Goal: Information Seeking & Learning: Learn about a topic

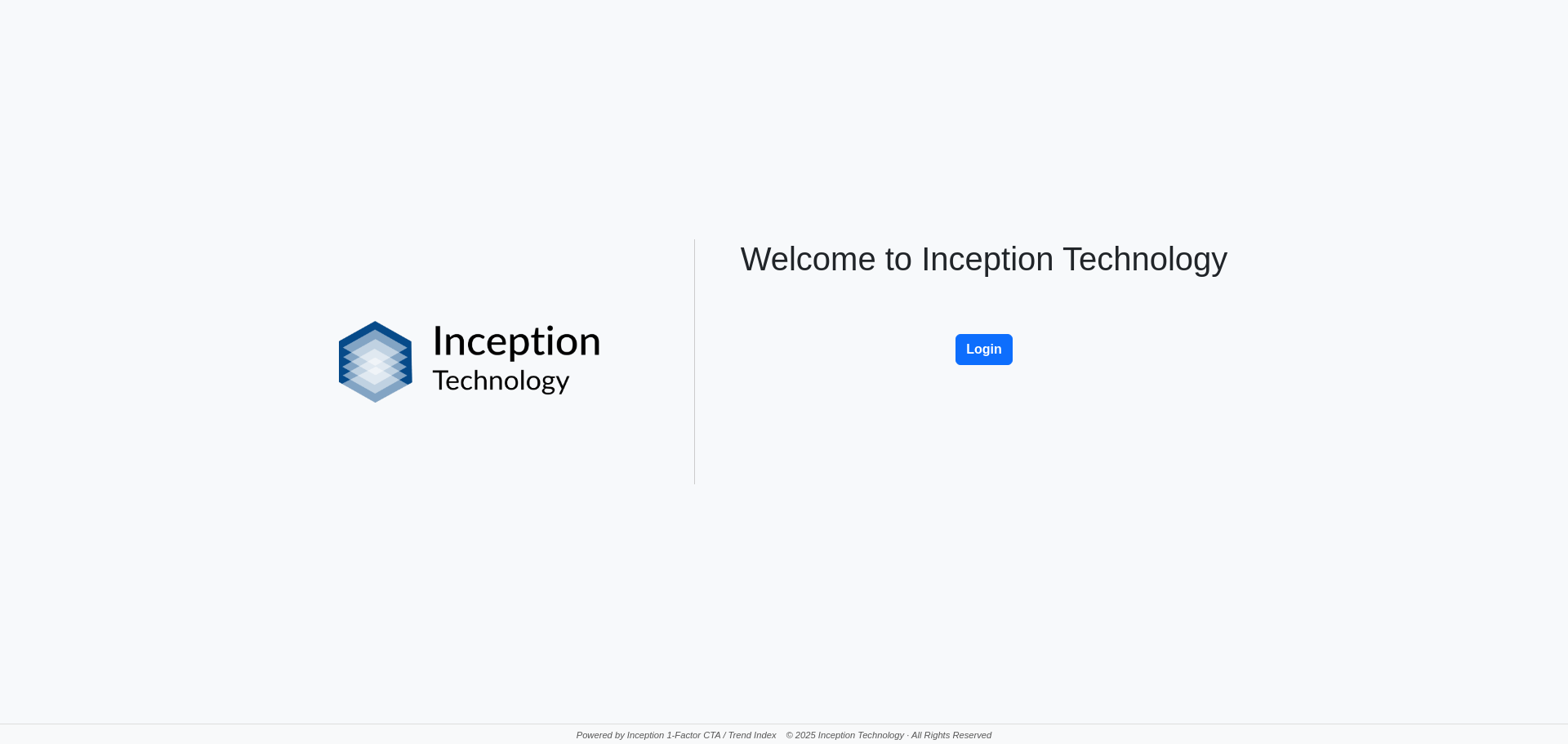
click at [973, 324] on link "Login" at bounding box center [984, 324] width 57 height 14
click at [969, 339] on button "Login" at bounding box center [984, 350] width 57 height 31
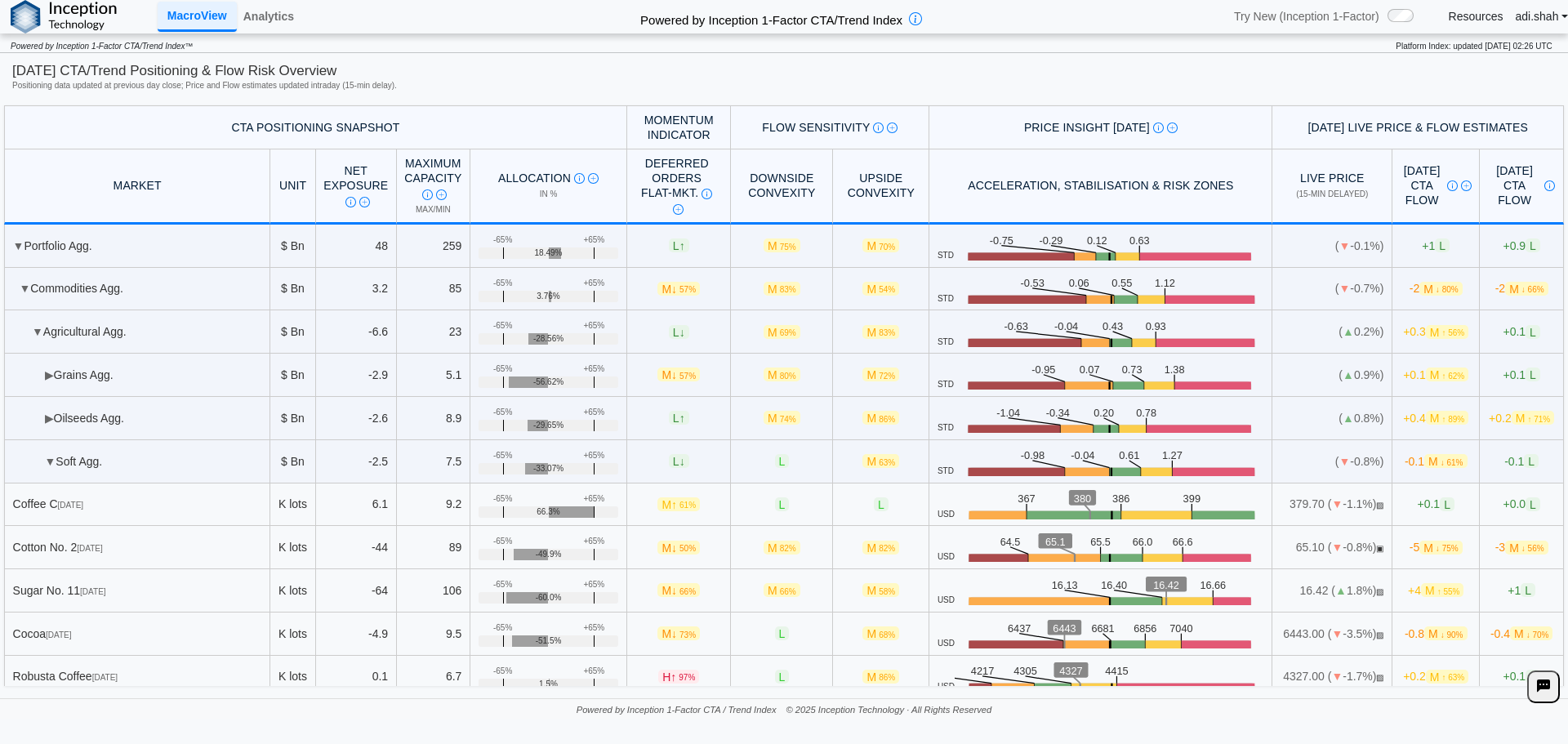
scroll to position [81, 0]
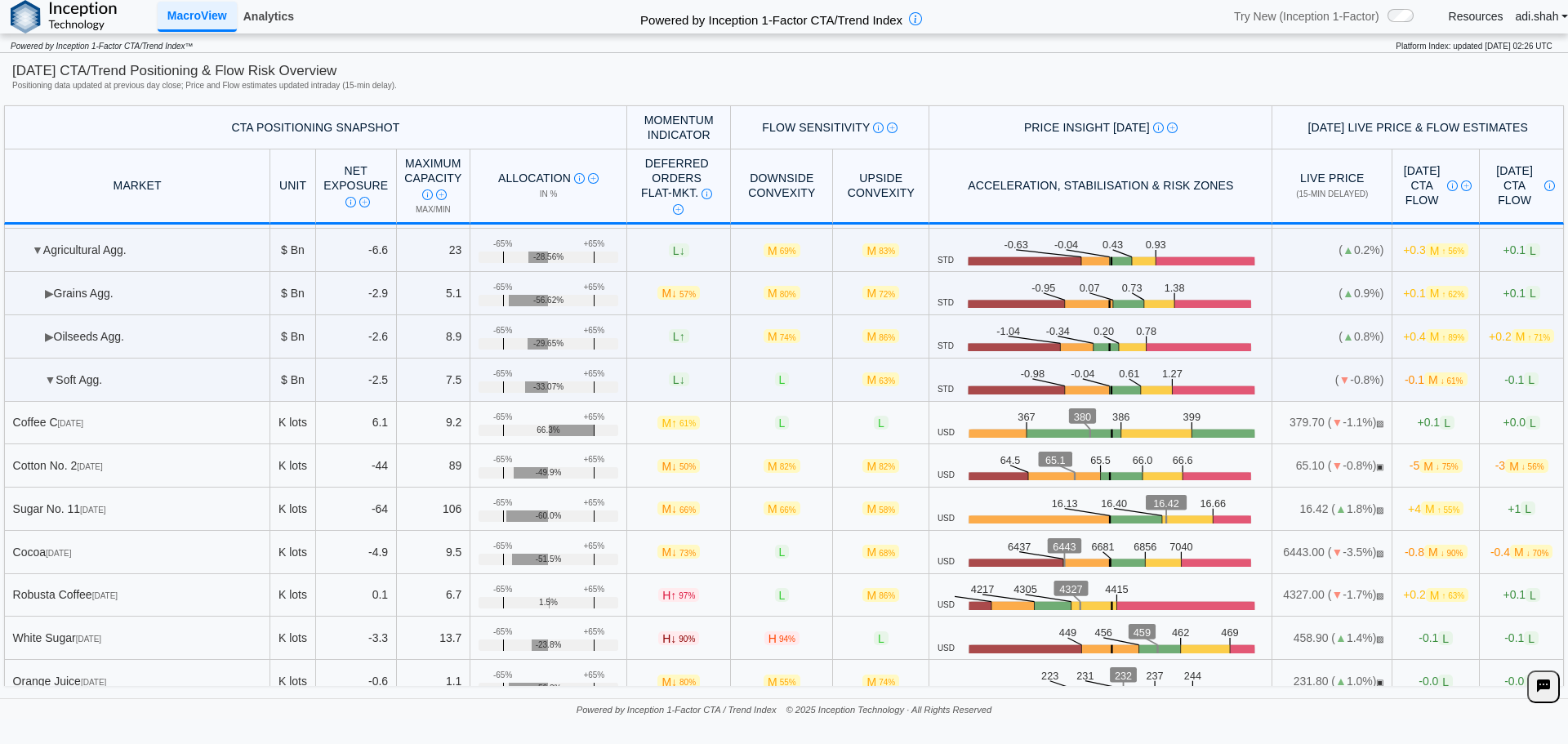
click at [274, 18] on link "Analytics" at bounding box center [268, 17] width 64 height 28
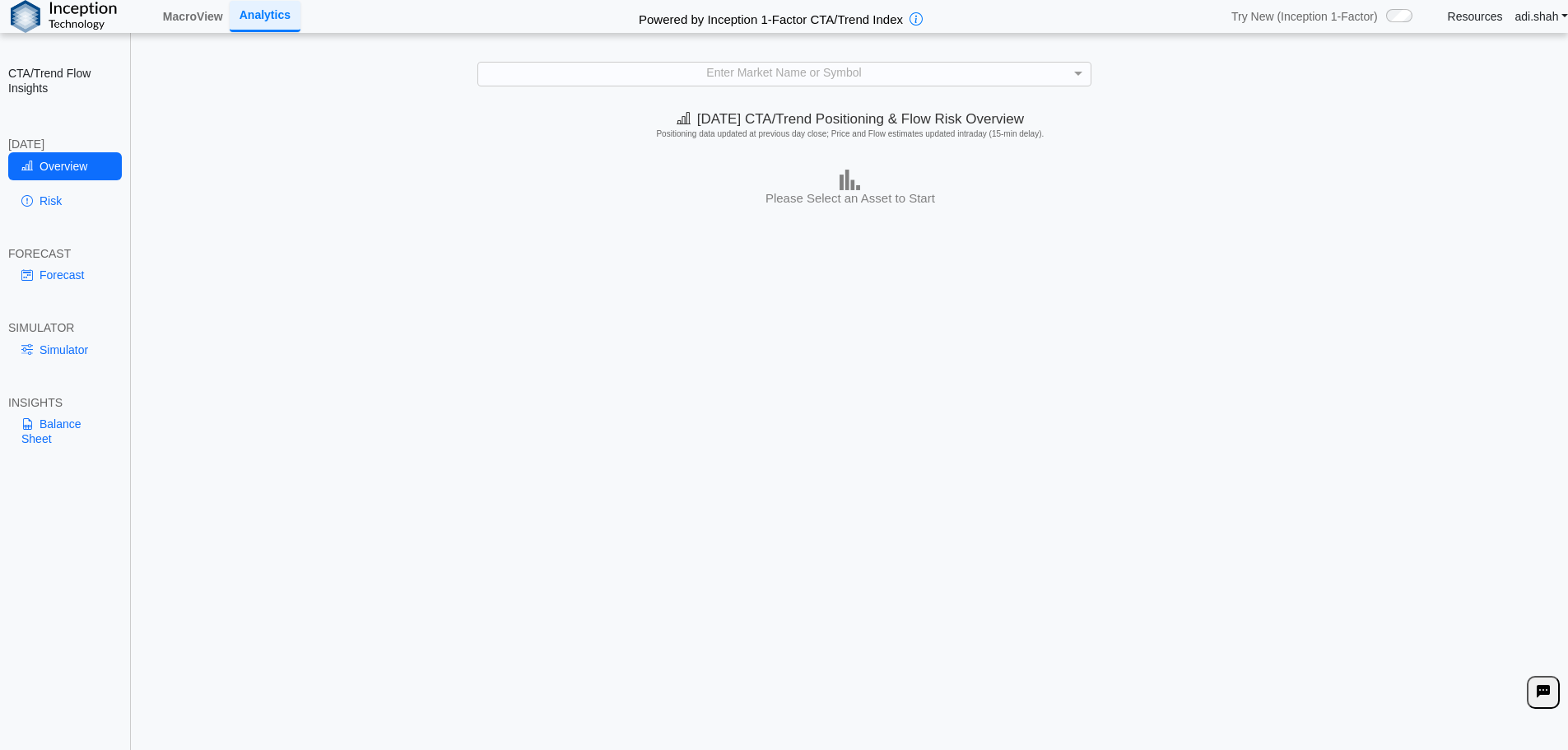
click at [46, 261] on div "CTA/Trend Flow Insights TODAY Overview Risk FORECAST Forecast SIMULATOR Simulat…" at bounding box center [65, 375] width 131 height 750
click at [48, 272] on link "Forecast" at bounding box center [65, 275] width 114 height 28
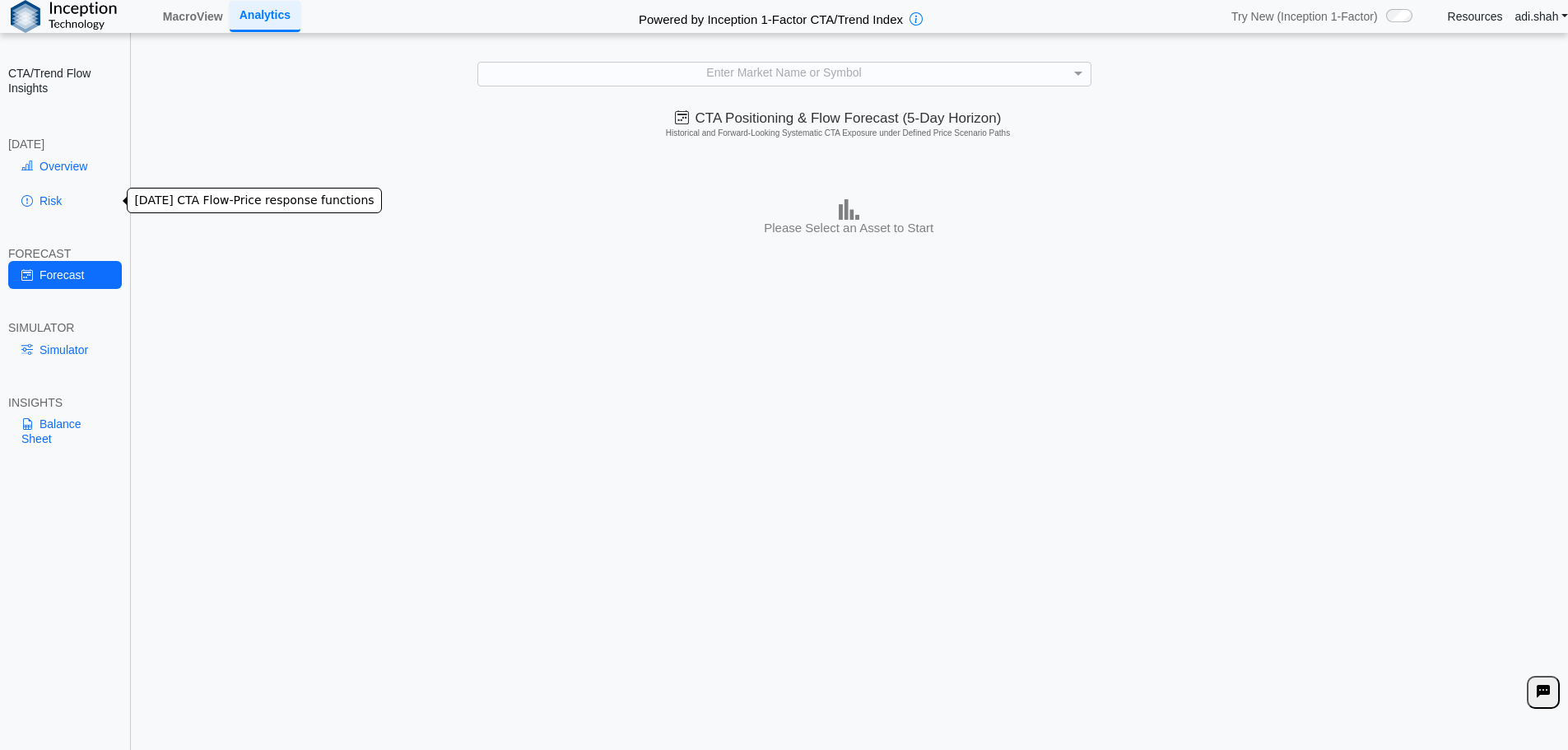
click at [76, 201] on link "Risk" at bounding box center [65, 201] width 114 height 28
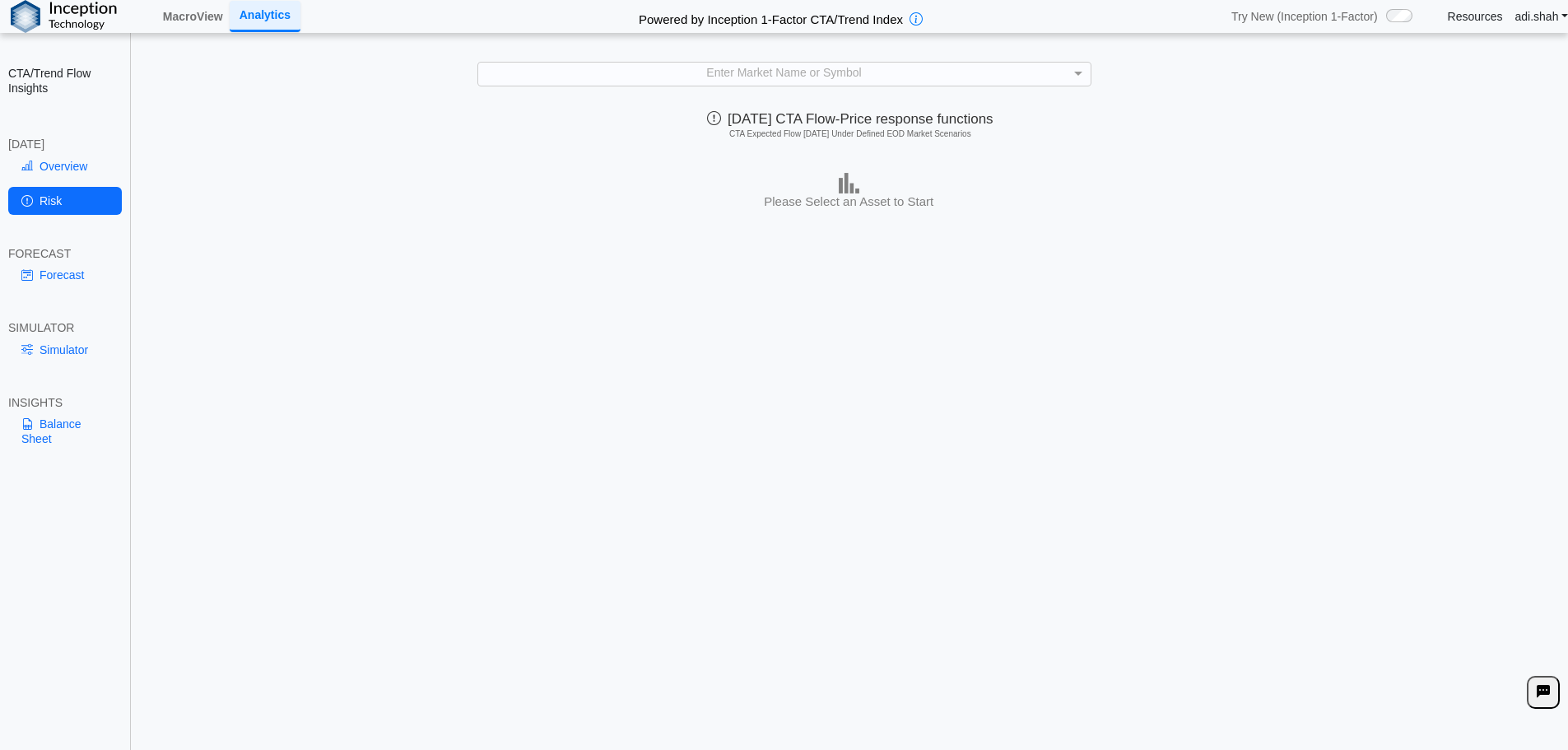
click at [623, 116] on div "Today's CTA Flow-Price response functions CTA Expected Flow Today Under Defined…" at bounding box center [850, 128] width 1436 height 50
click at [681, 83] on div "Enter Market Name or Symbol" at bounding box center [784, 74] width 612 height 22
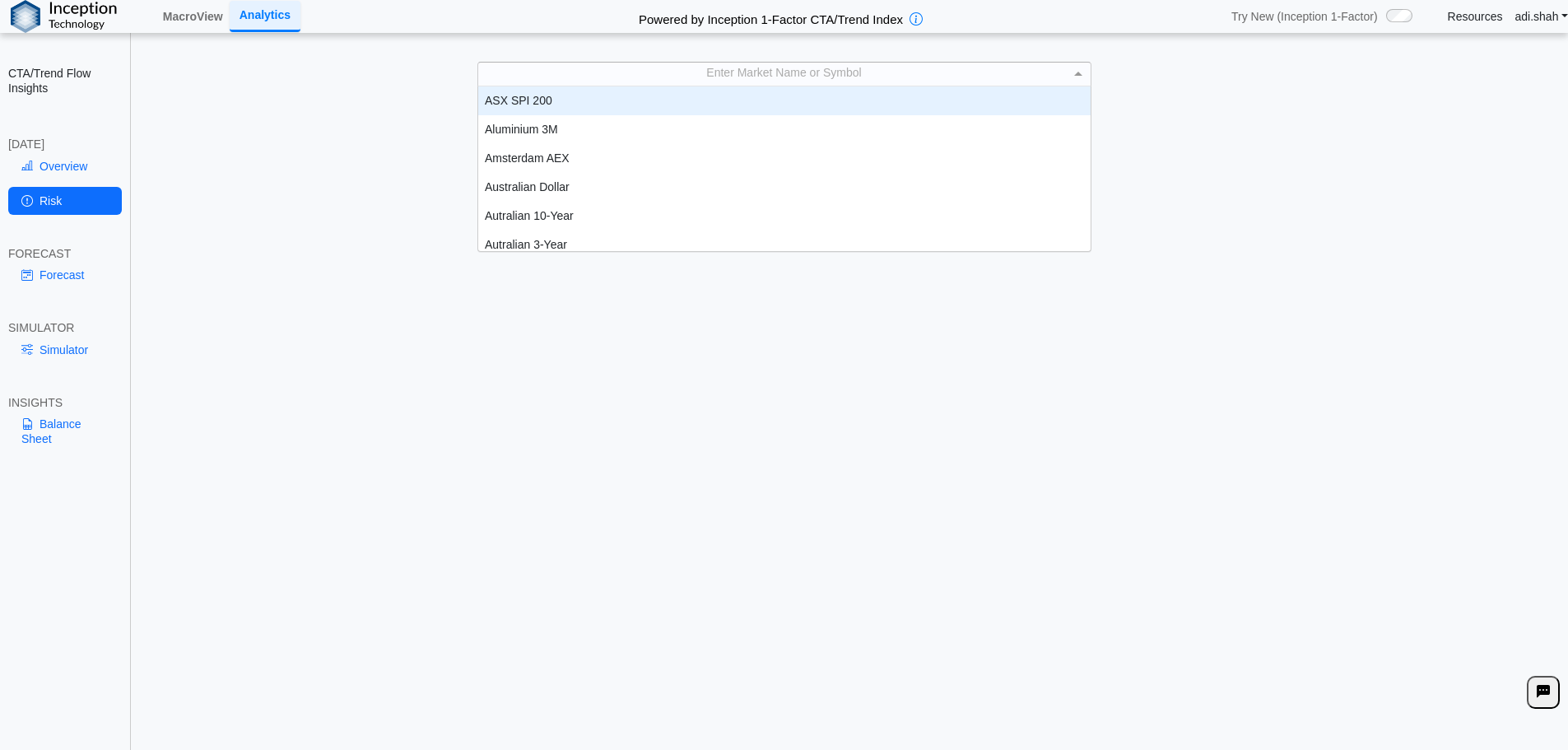
scroll to position [152, 600]
type input "**"
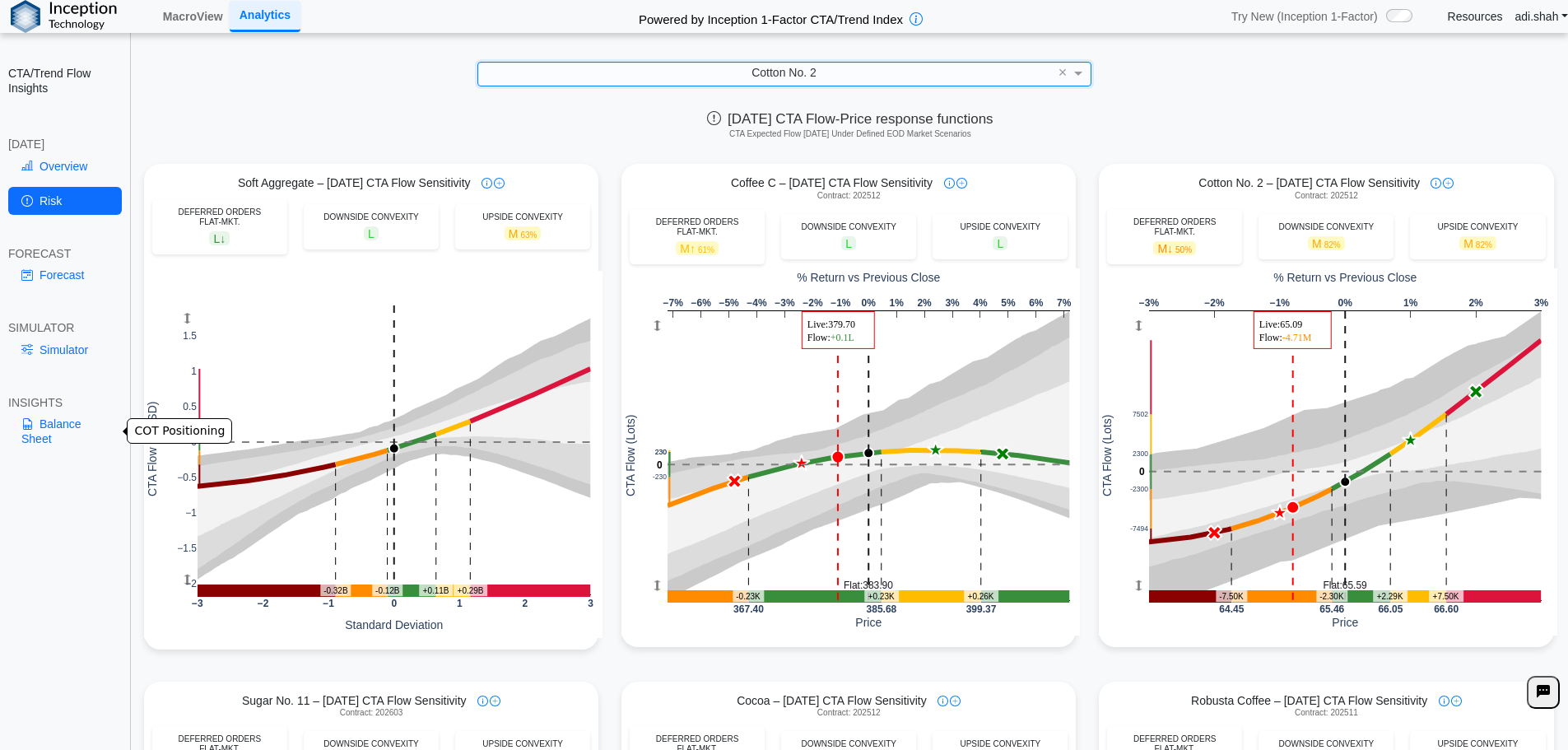
click at [39, 430] on link "Balance Sheet" at bounding box center [65, 432] width 114 height 43
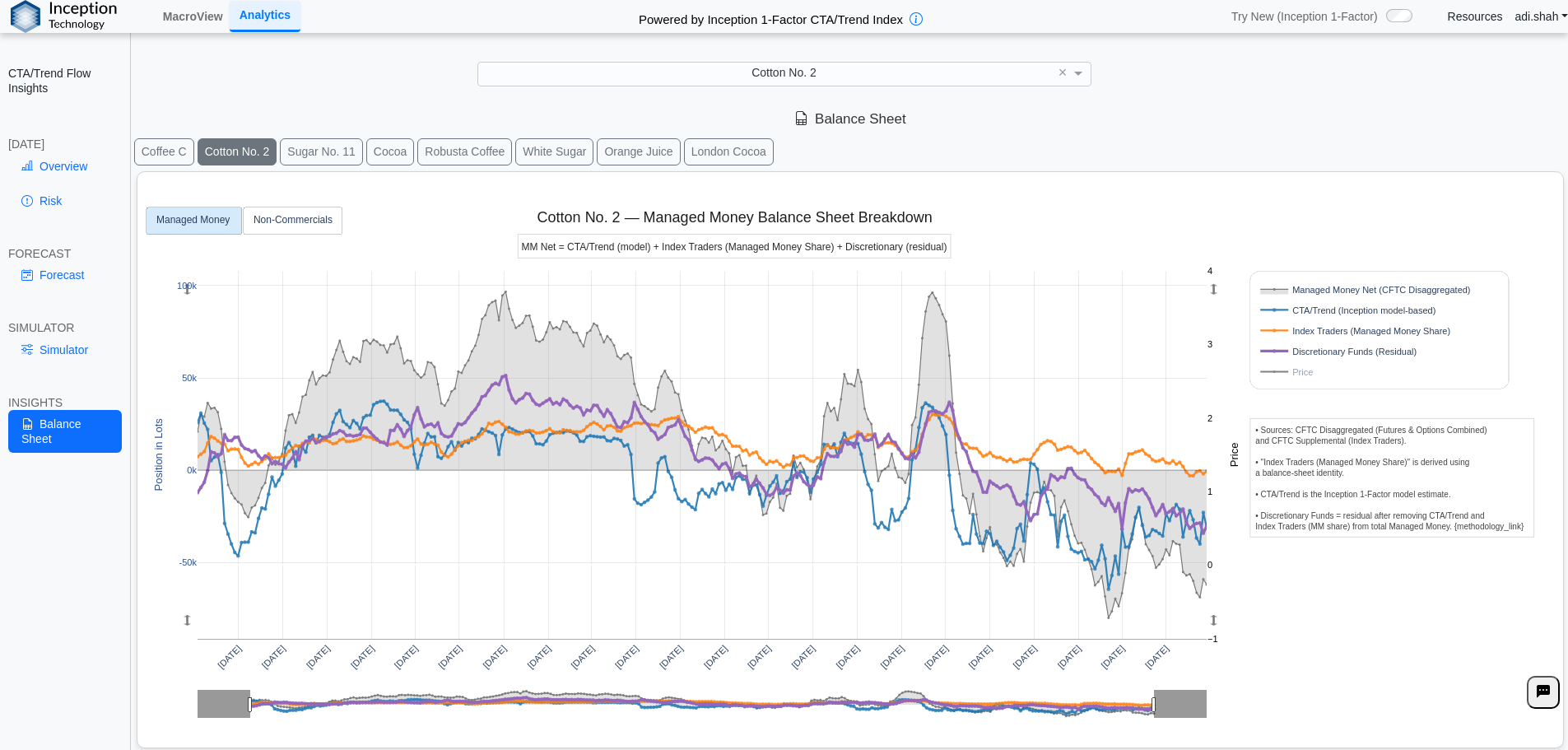
click at [1012, 212] on div "Apr 2020 Jul 2020 Oct 2020 Jan 2021 Apr 2021 Jul 2021 Oct 2021 Jan 2022 Apr 202…" at bounding box center [844, 457] width 1399 height 570
click at [102, 193] on link "Risk" at bounding box center [65, 201] width 114 height 28
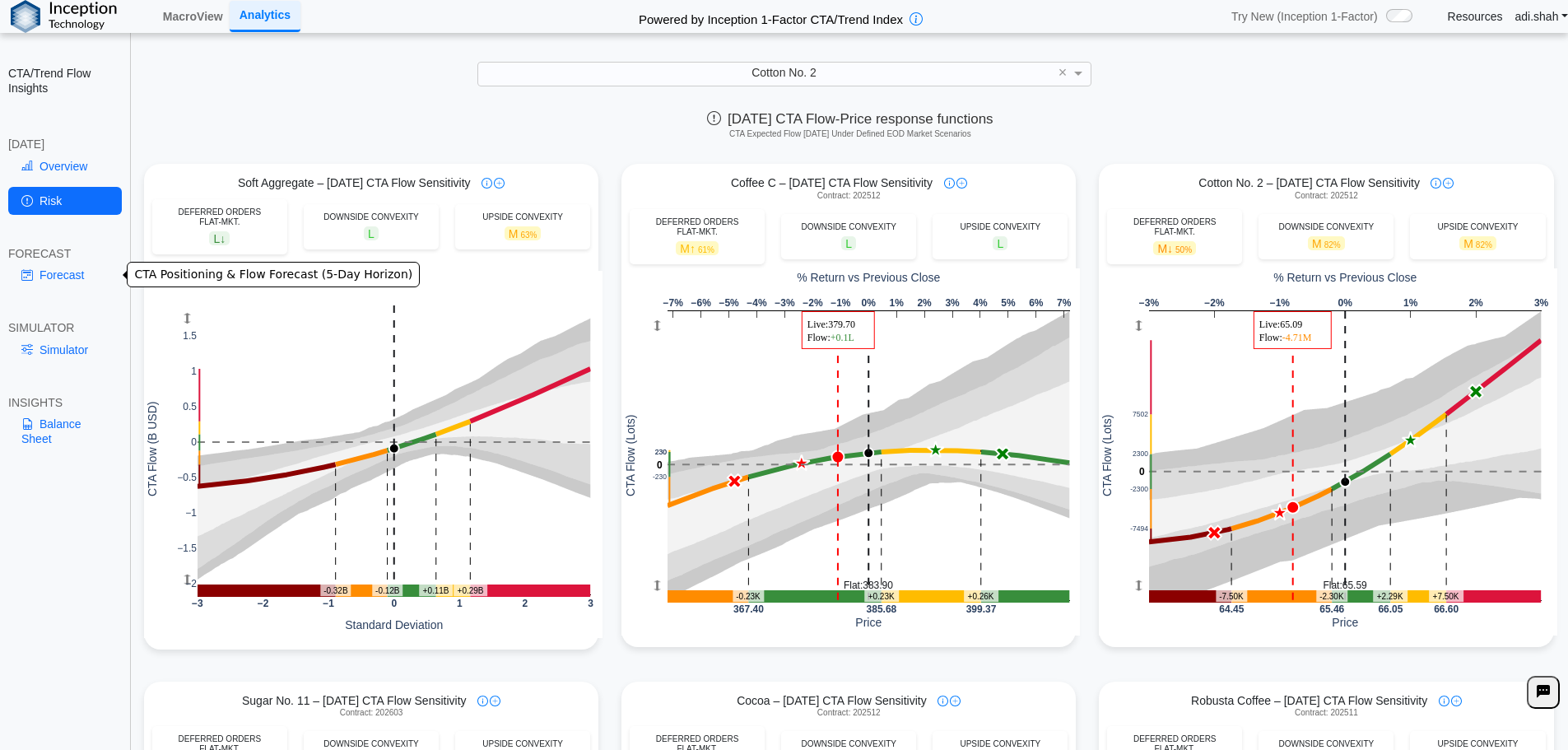
click at [81, 267] on link "Forecast" at bounding box center [65, 275] width 114 height 28
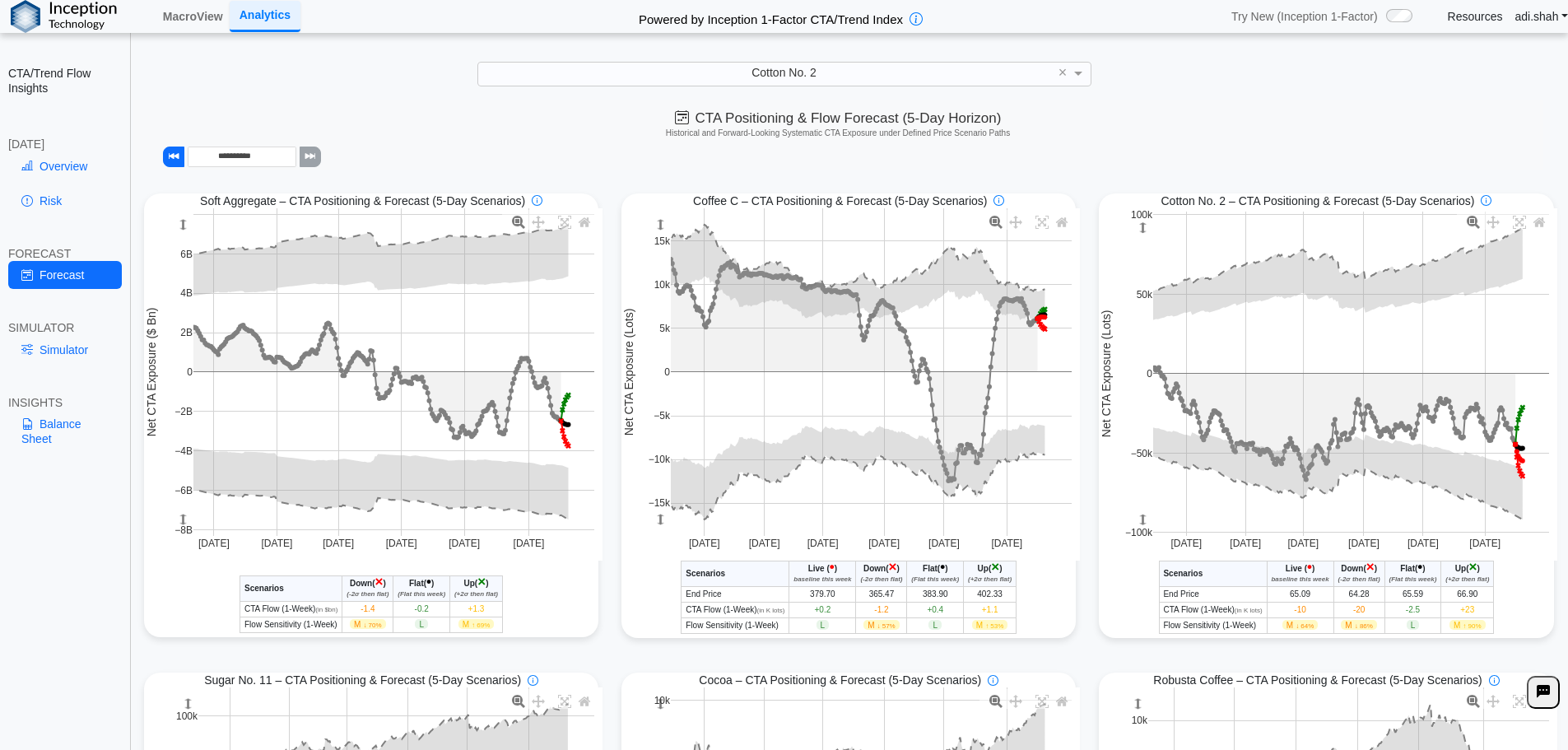
drag, startPoint x: 1434, startPoint y: 547, endPoint x: 1371, endPoint y: 542, distance: 63.2
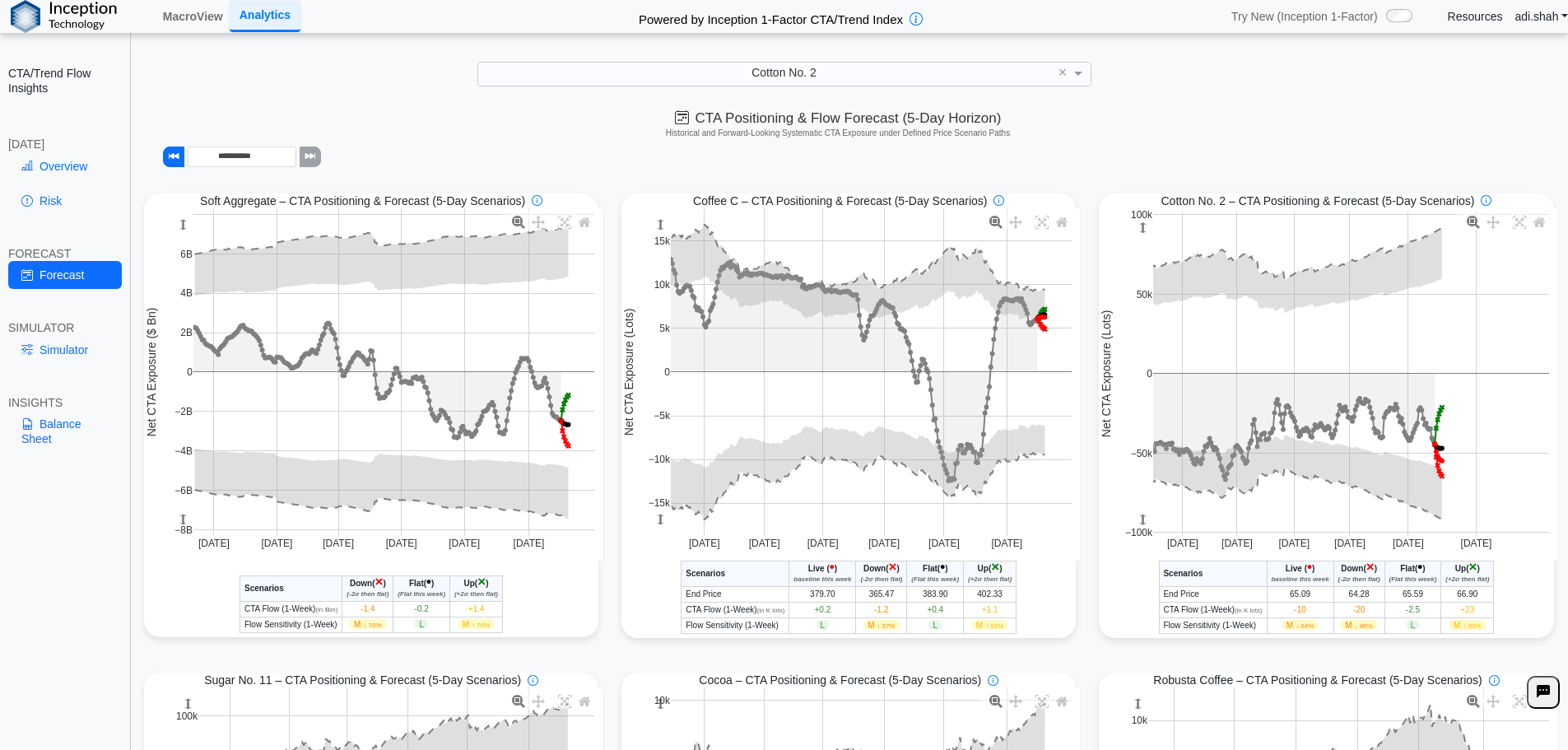
drag, startPoint x: 1369, startPoint y: 542, endPoint x: 1289, endPoint y: 536, distance: 80.2
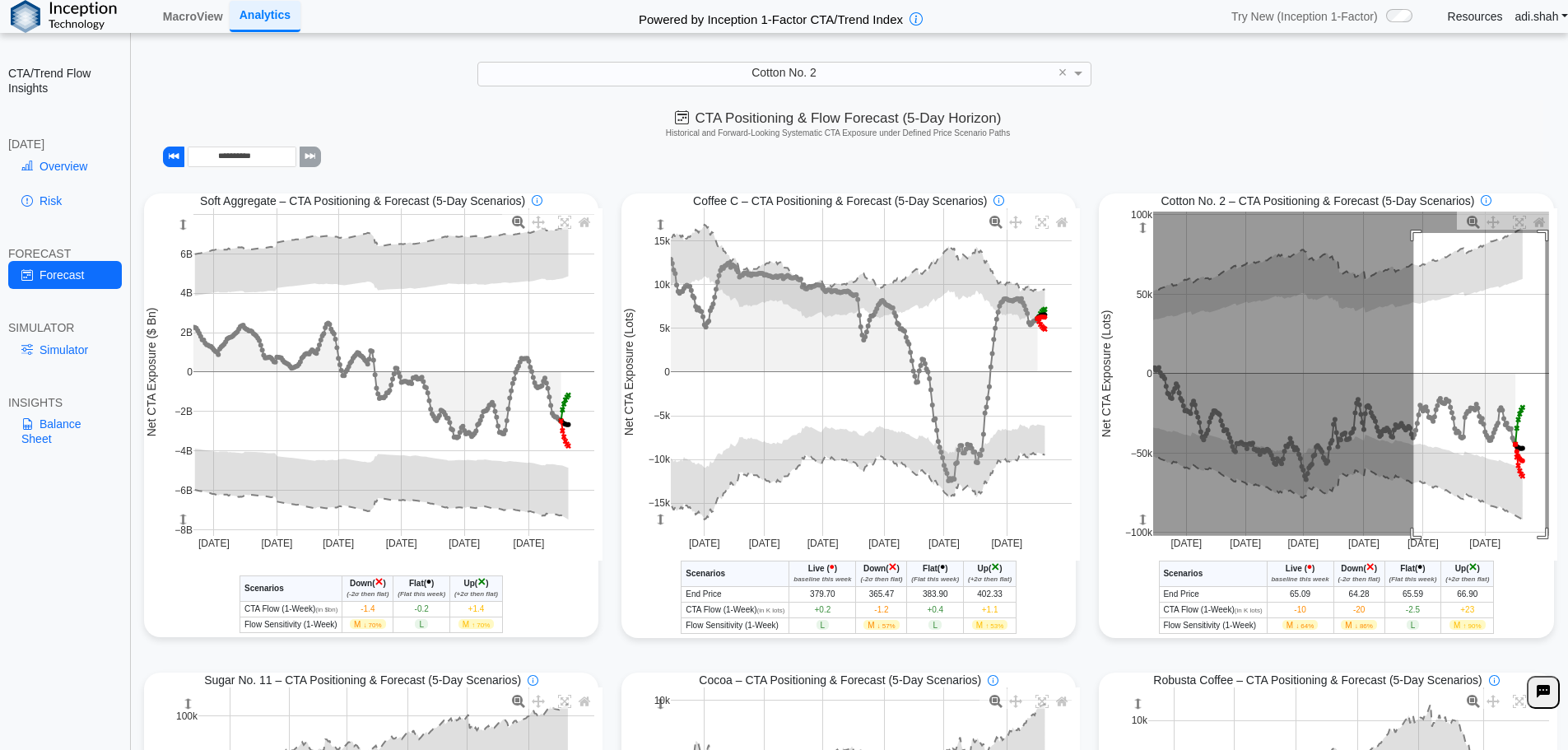
drag, startPoint x: 1405, startPoint y: 235, endPoint x: 1544, endPoint y: 544, distance: 338.8
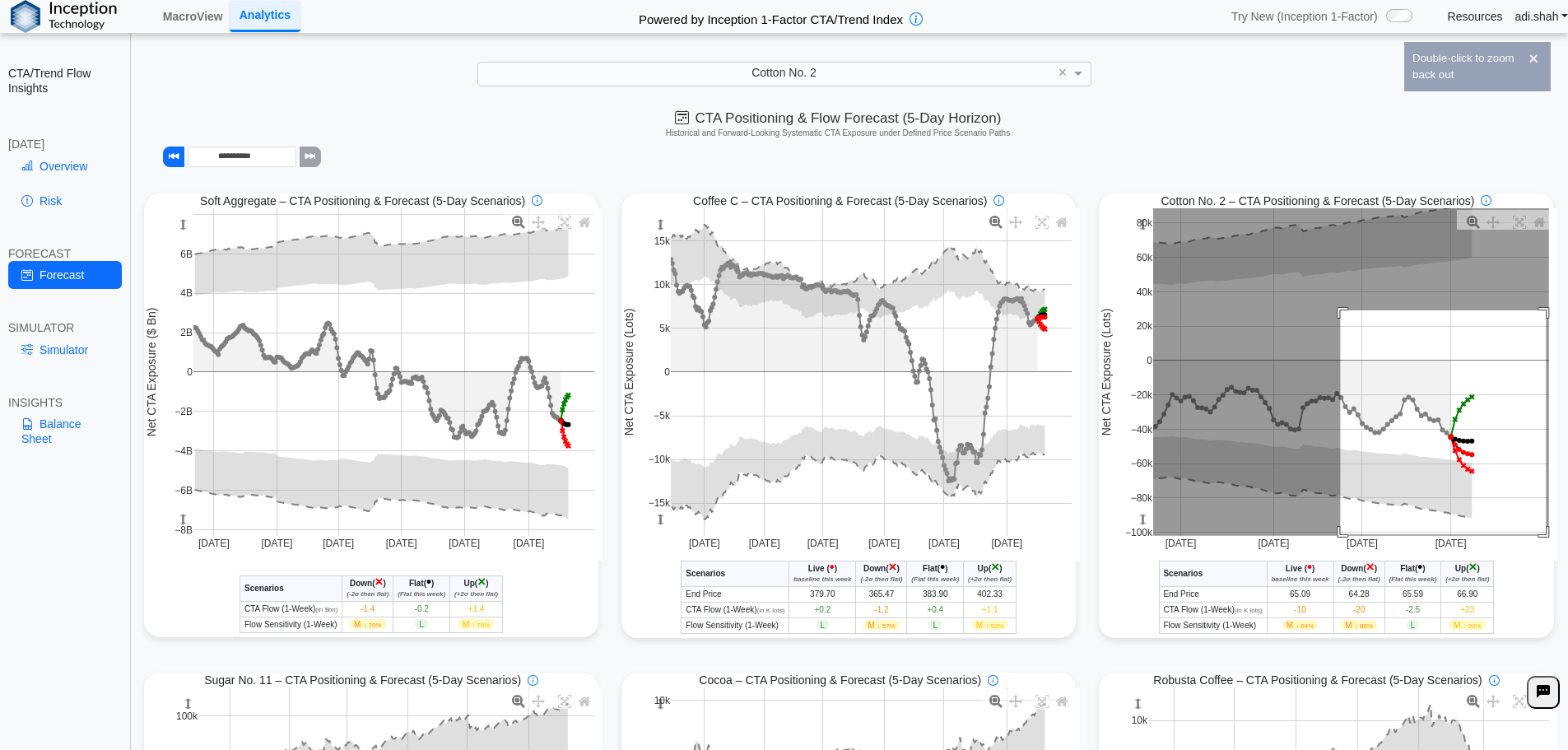
drag, startPoint x: 1332, startPoint y: 312, endPoint x: 1543, endPoint y: 539, distance: 309.9
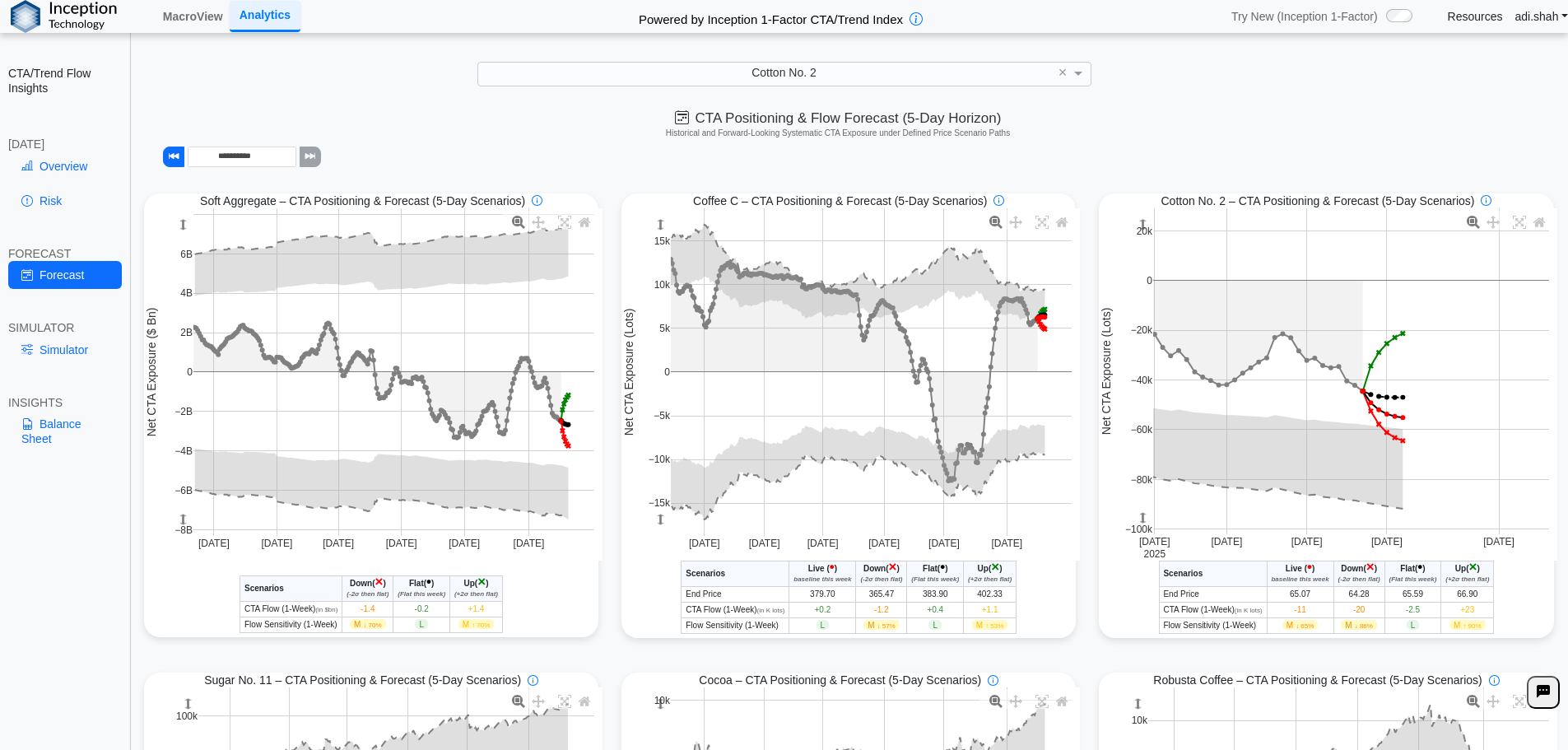
click at [1148, 156] on div "**********" at bounding box center [838, 135] width 1411 height 70
click at [64, 432] on link "Balance Sheet" at bounding box center [65, 432] width 114 height 43
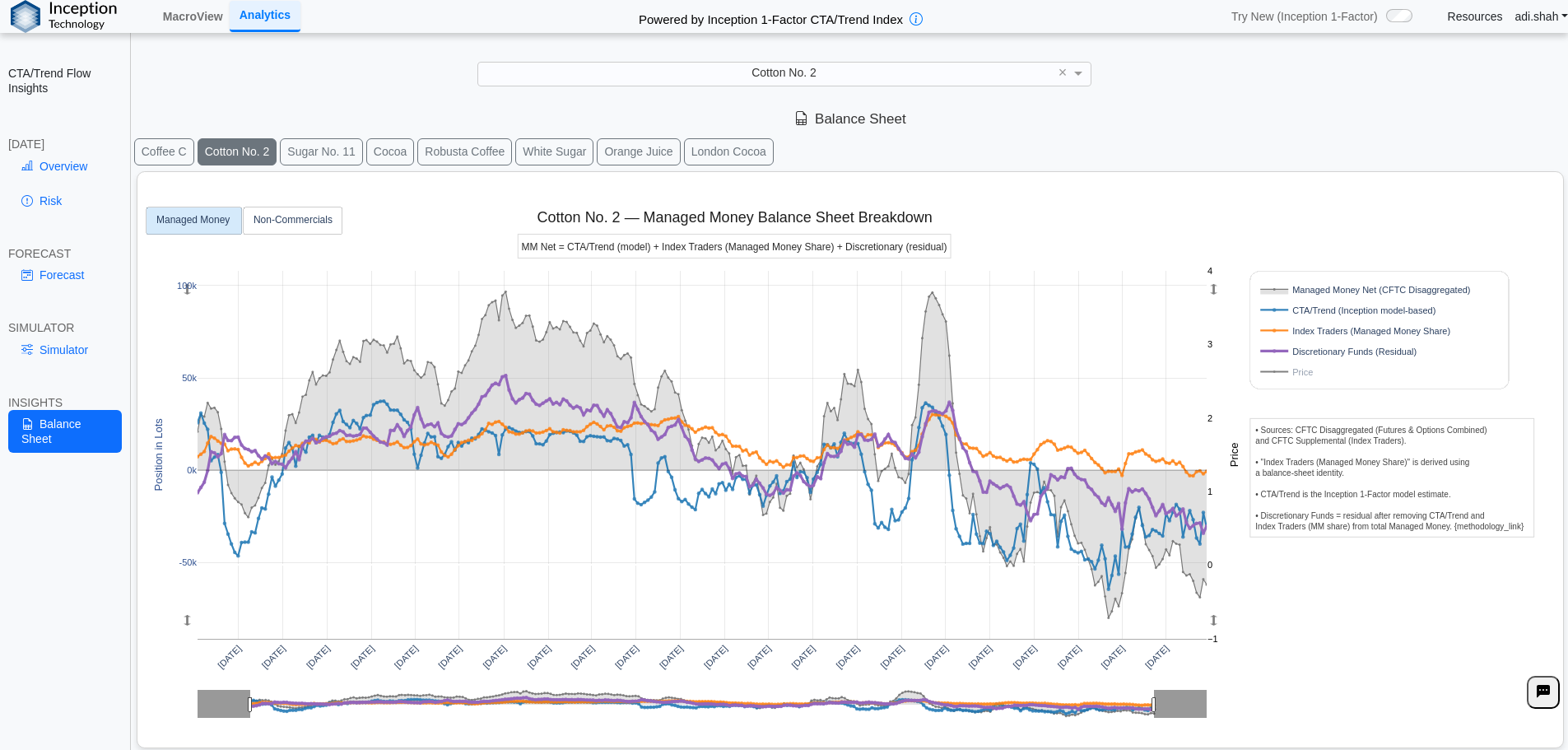
click at [1322, 611] on div "Apr 2020 Jul 2020 Oct 2020 Jan 2021 Apr 2021 Jul 2021 Oct 2021 Jan 2022 Apr 202…" at bounding box center [844, 457] width 1399 height 570
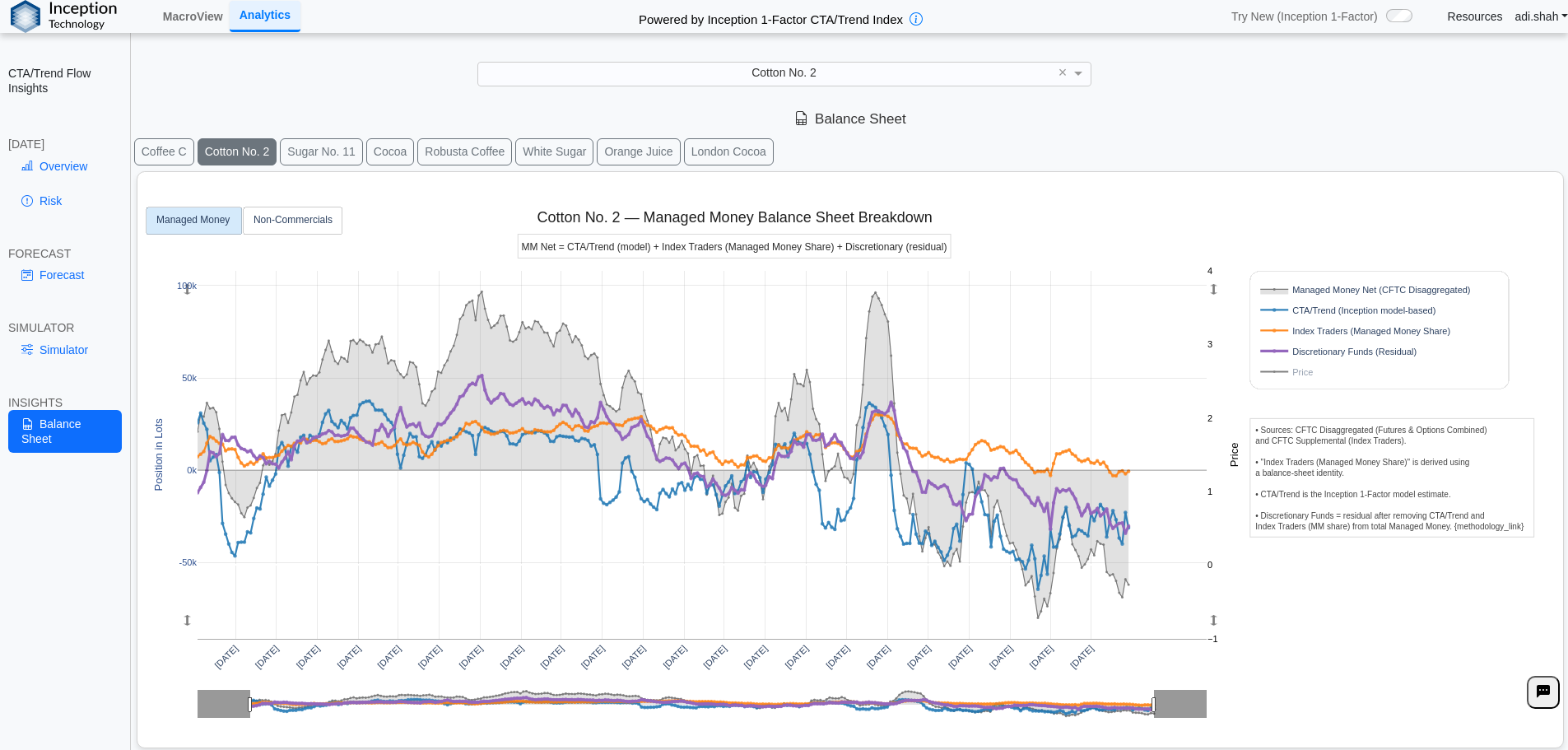
drag, startPoint x: 1107, startPoint y: 656, endPoint x: 1066, endPoint y: 655, distance: 41.0
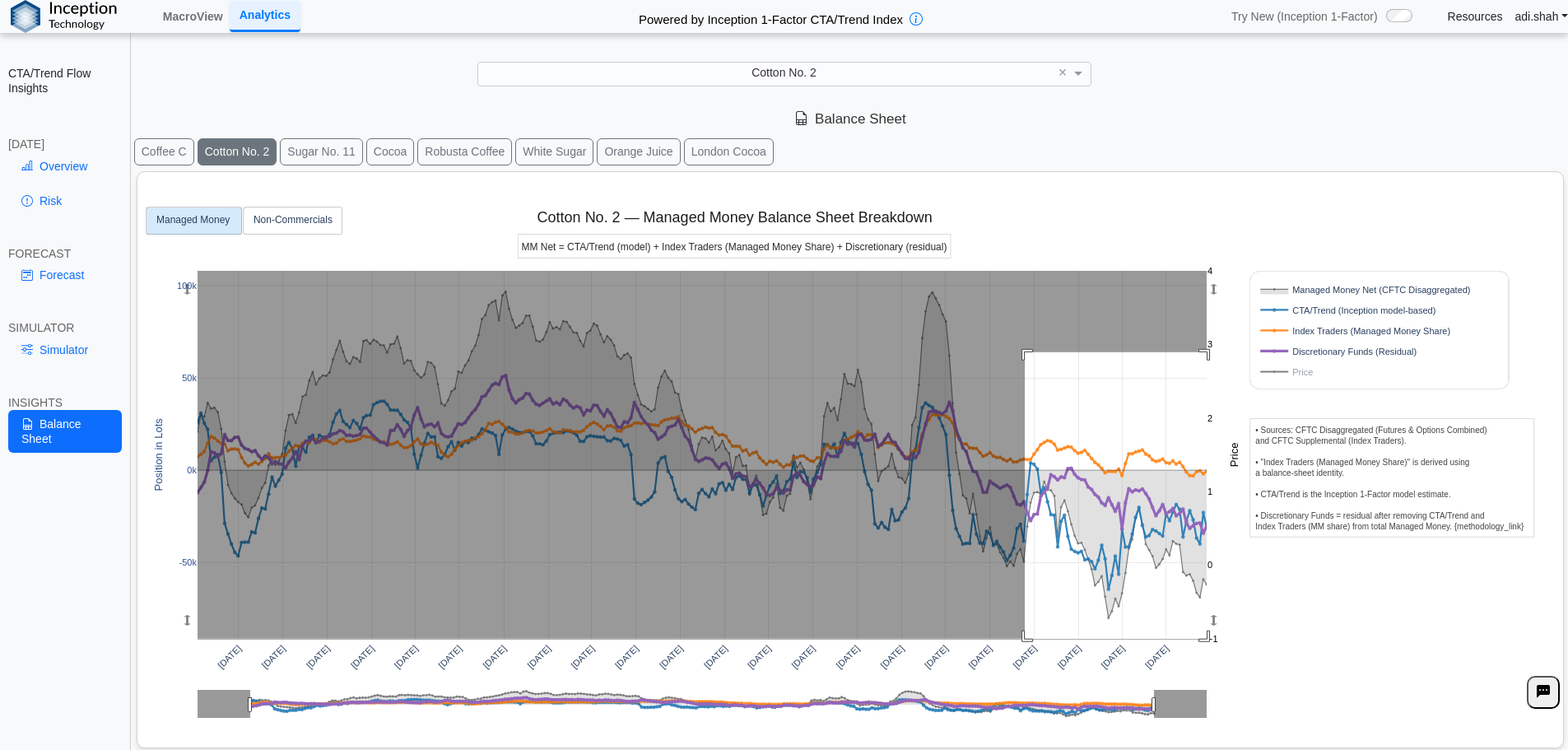
drag, startPoint x: 1025, startPoint y: 353, endPoint x: 1250, endPoint y: 646, distance: 369.4
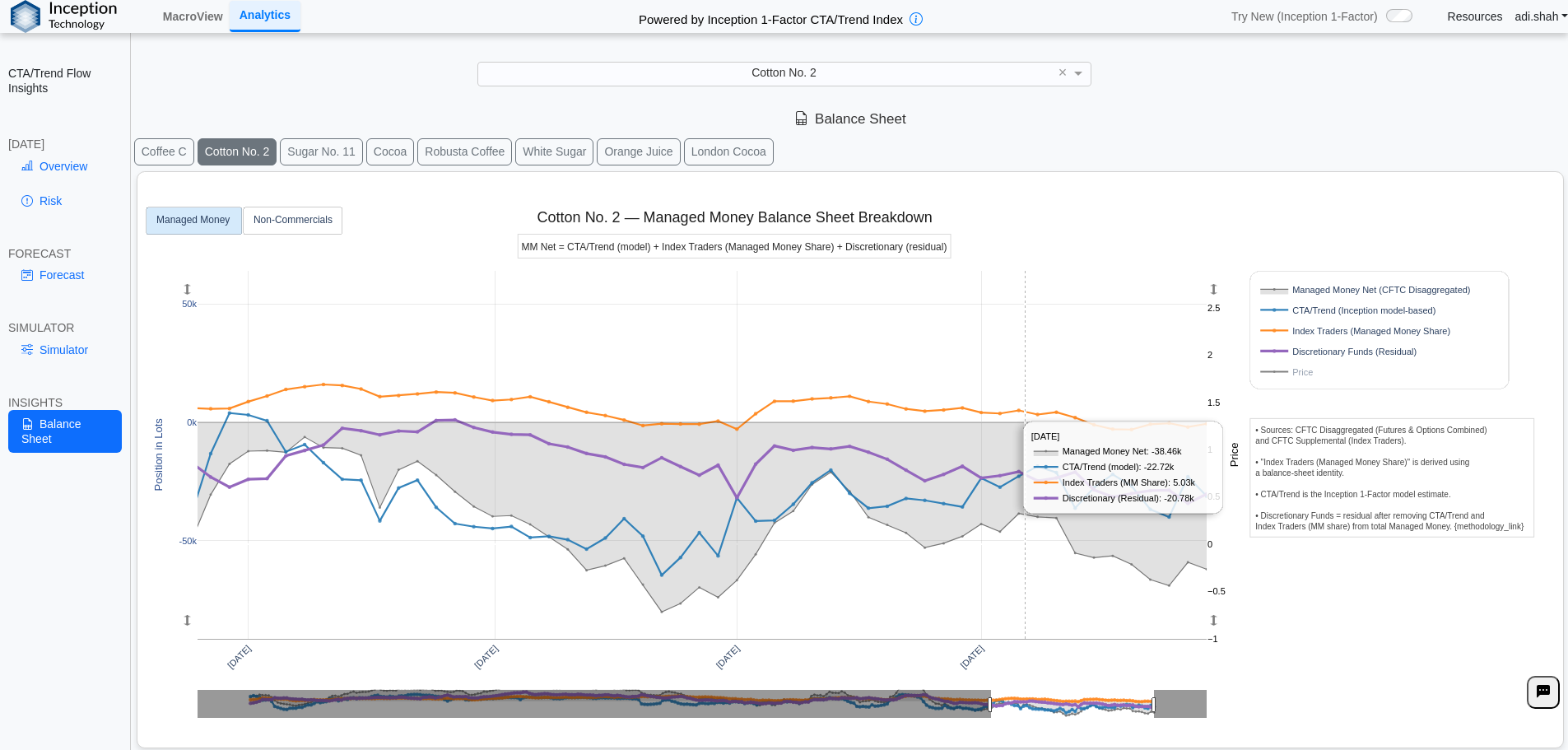
click at [1245, 640] on div "Oct 2024 Jan 2025 Apr 2025 Jul 2025 -50k 0k 50k −1 0 1 2 −0.5 0.5 1.5 2.5 Manag…" at bounding box center [844, 457] width 1399 height 570
click at [90, 203] on link "Risk" at bounding box center [65, 201] width 114 height 28
